Goal: Contribute content: Add original content to the website for others to see

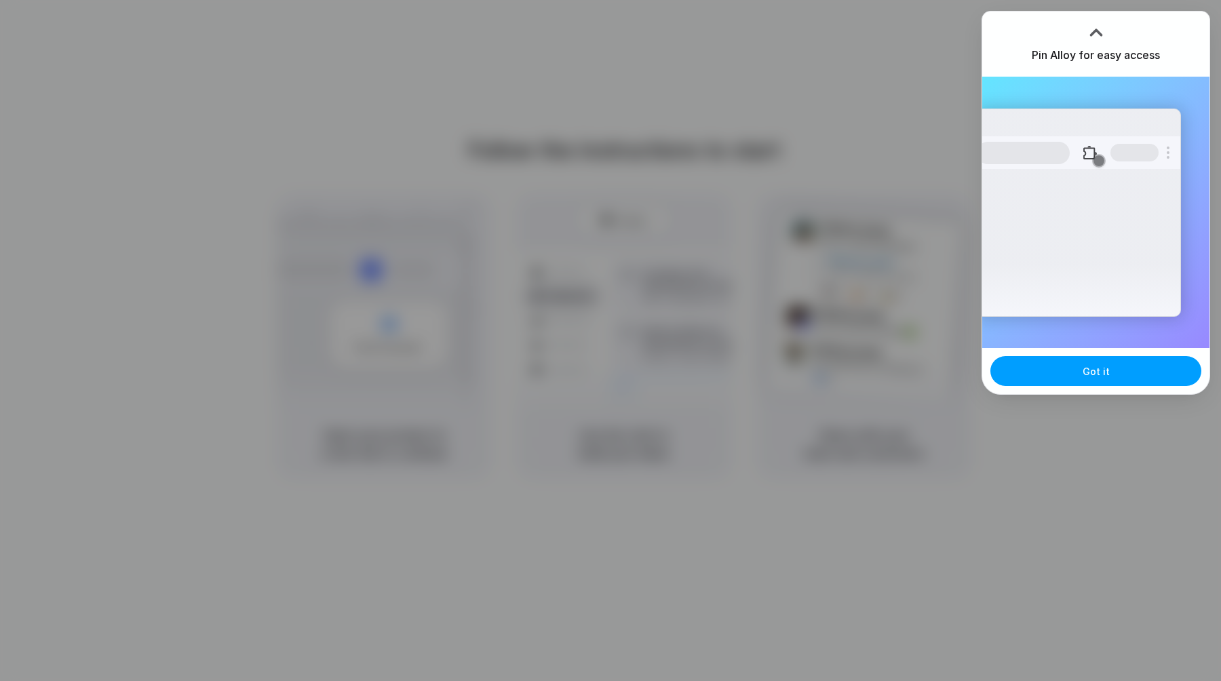
click at [1056, 368] on button "Got it" at bounding box center [1095, 371] width 211 height 30
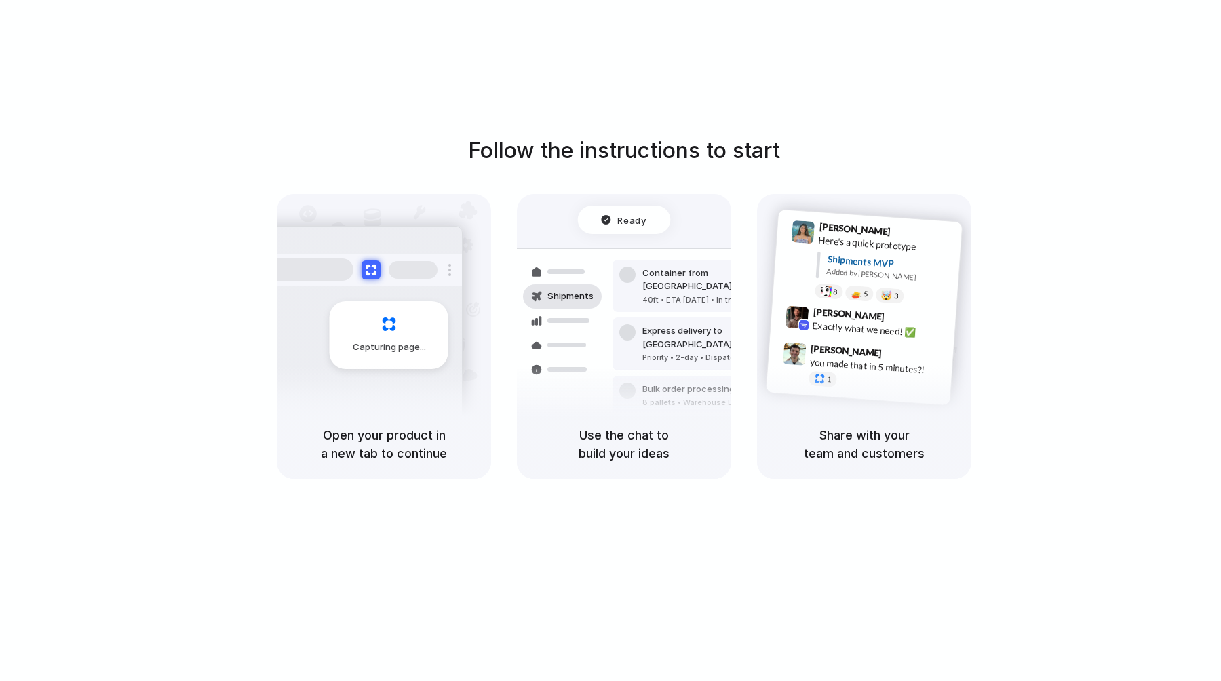
click at [328, 369] on div "Capturing page" at bounding box center [360, 330] width 205 height 208
click at [575, 359] on div at bounding box center [562, 369] width 79 height 24
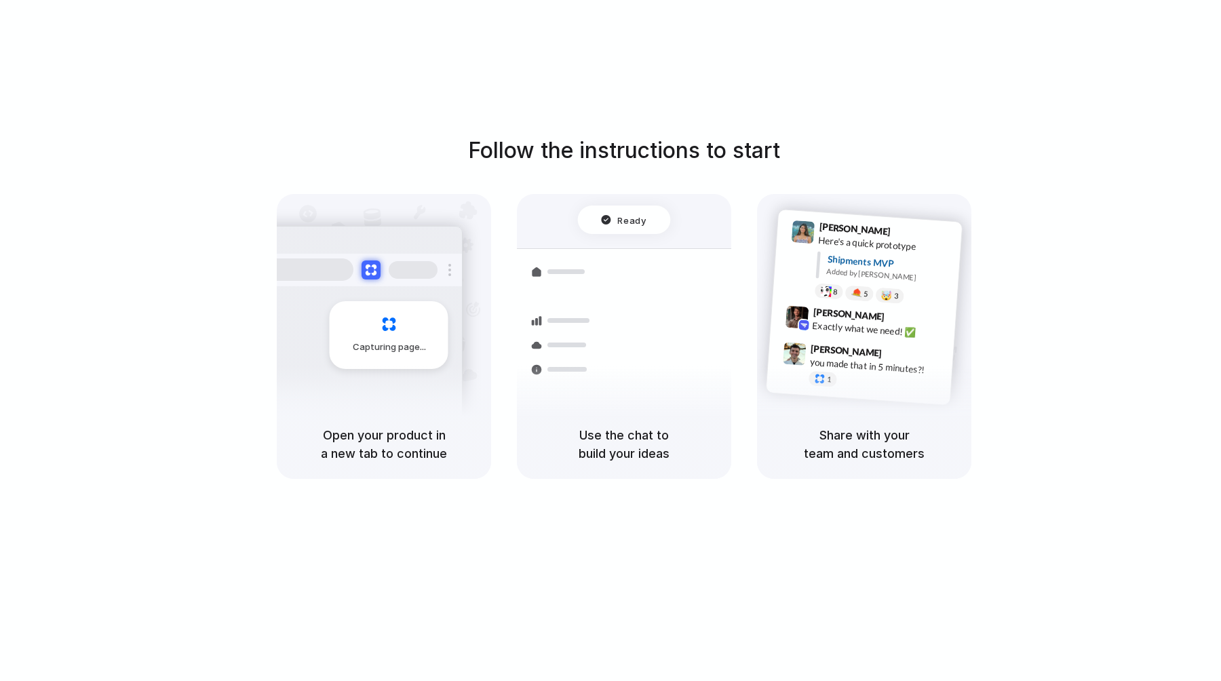
click at [927, 353] on div "[PERSON_NAME] 9:47 AM" at bounding box center [878, 353] width 136 height 25
click at [861, 432] on h5 "Share with your team and customers" at bounding box center [864, 444] width 182 height 37
click at [582, 406] on div "Shipments" at bounding box center [552, 344] width 99 height 190
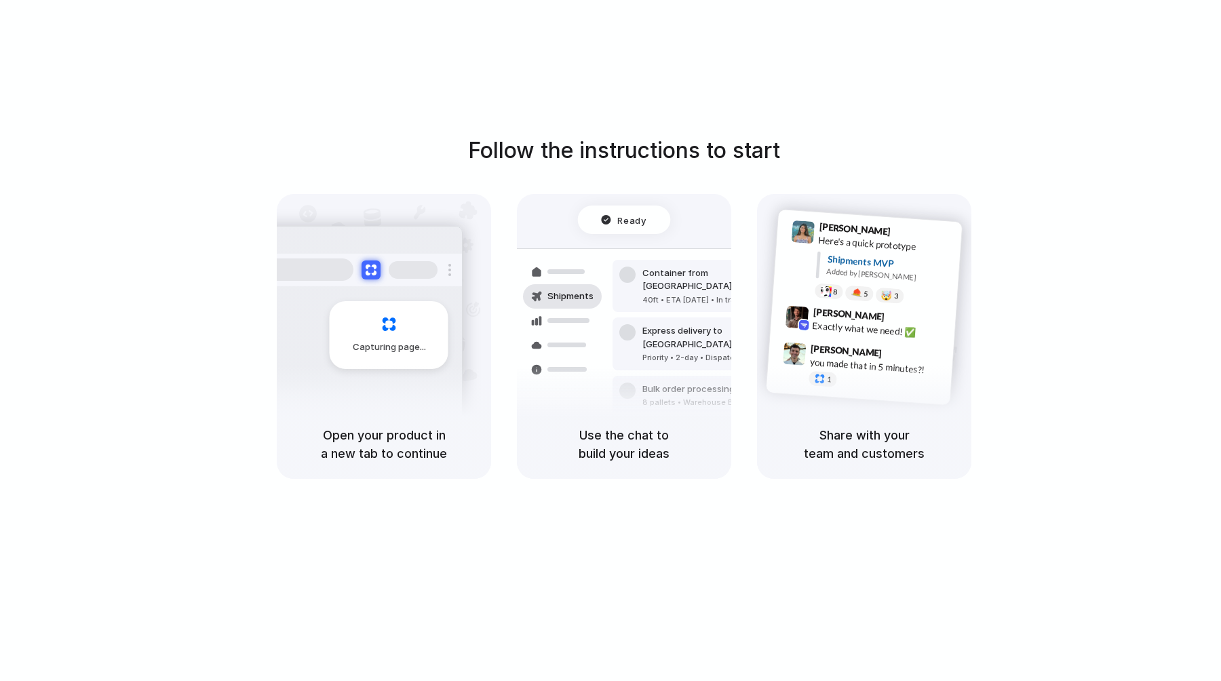
click at [1112, 41] on div "Follow the instructions to start Capturing page Open your product in a new tab …" at bounding box center [624, 354] width 1248 height 708
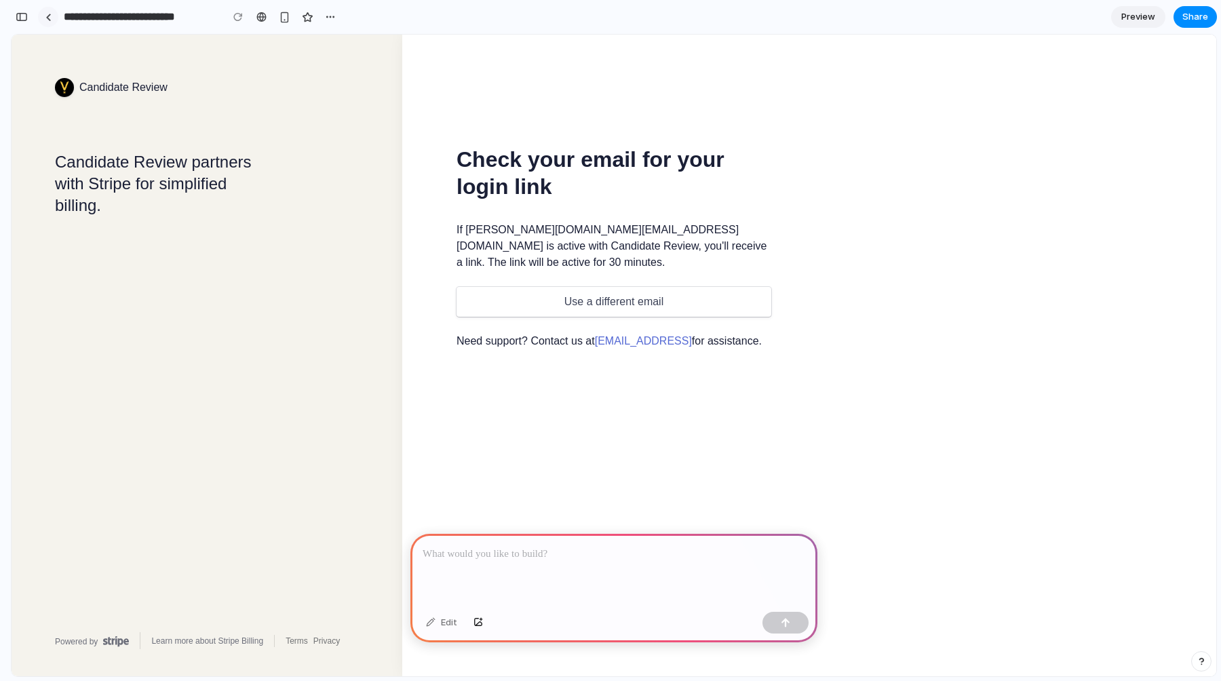
click at [47, 15] on div at bounding box center [48, 17] width 6 height 7
